Goal: Information Seeking & Learning: Learn about a topic

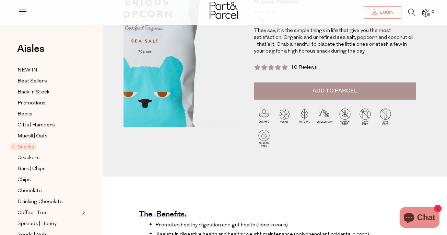
scroll to position [88, 0]
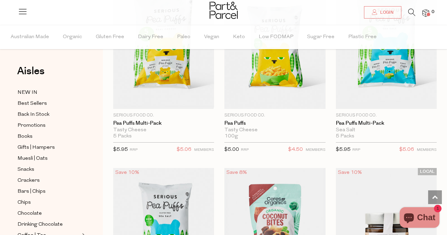
scroll to position [242, 0]
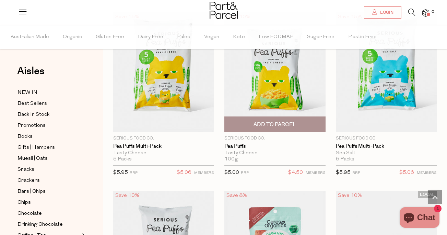
click at [270, 84] on img at bounding box center [274, 71] width 101 height 119
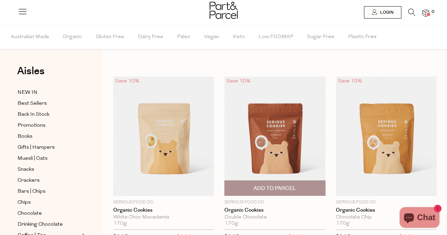
click at [263, 147] on img at bounding box center [274, 135] width 101 height 119
